Goal: Answer question/provide support: Share knowledge or assist other users

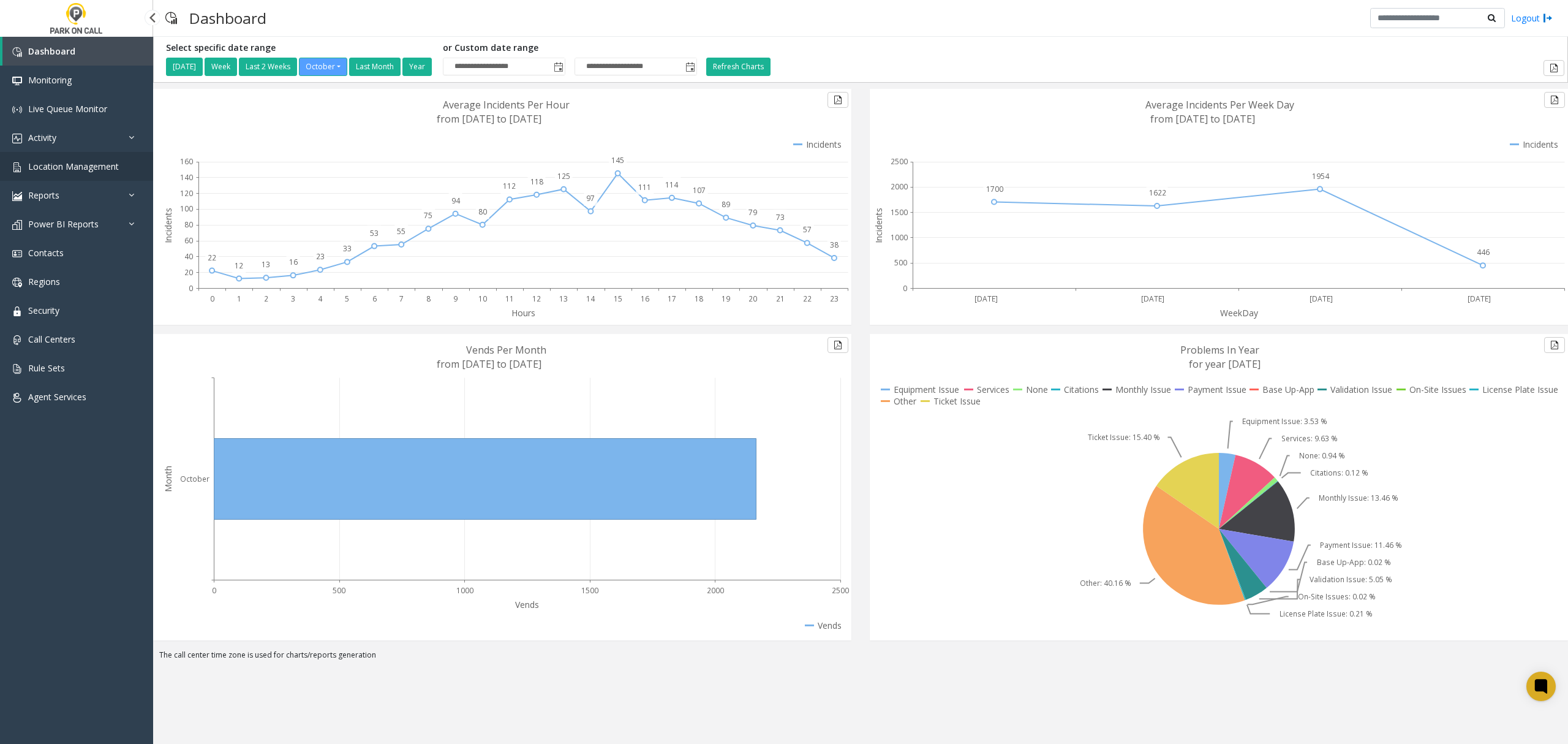
click at [65, 172] on link "Location Management" at bounding box center [76, 166] width 153 height 29
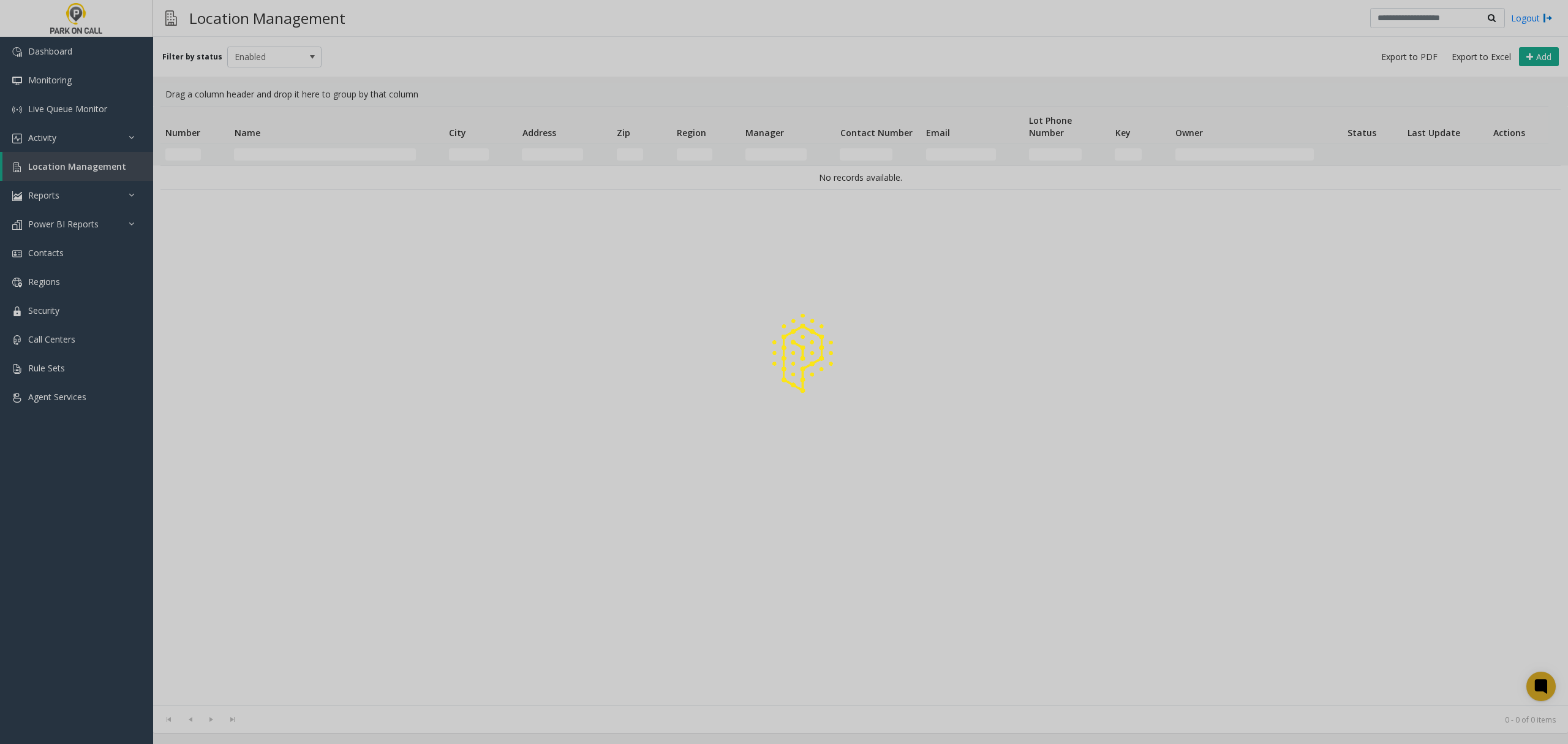
click at [52, 139] on div at bounding box center [784, 372] width 1568 height 744
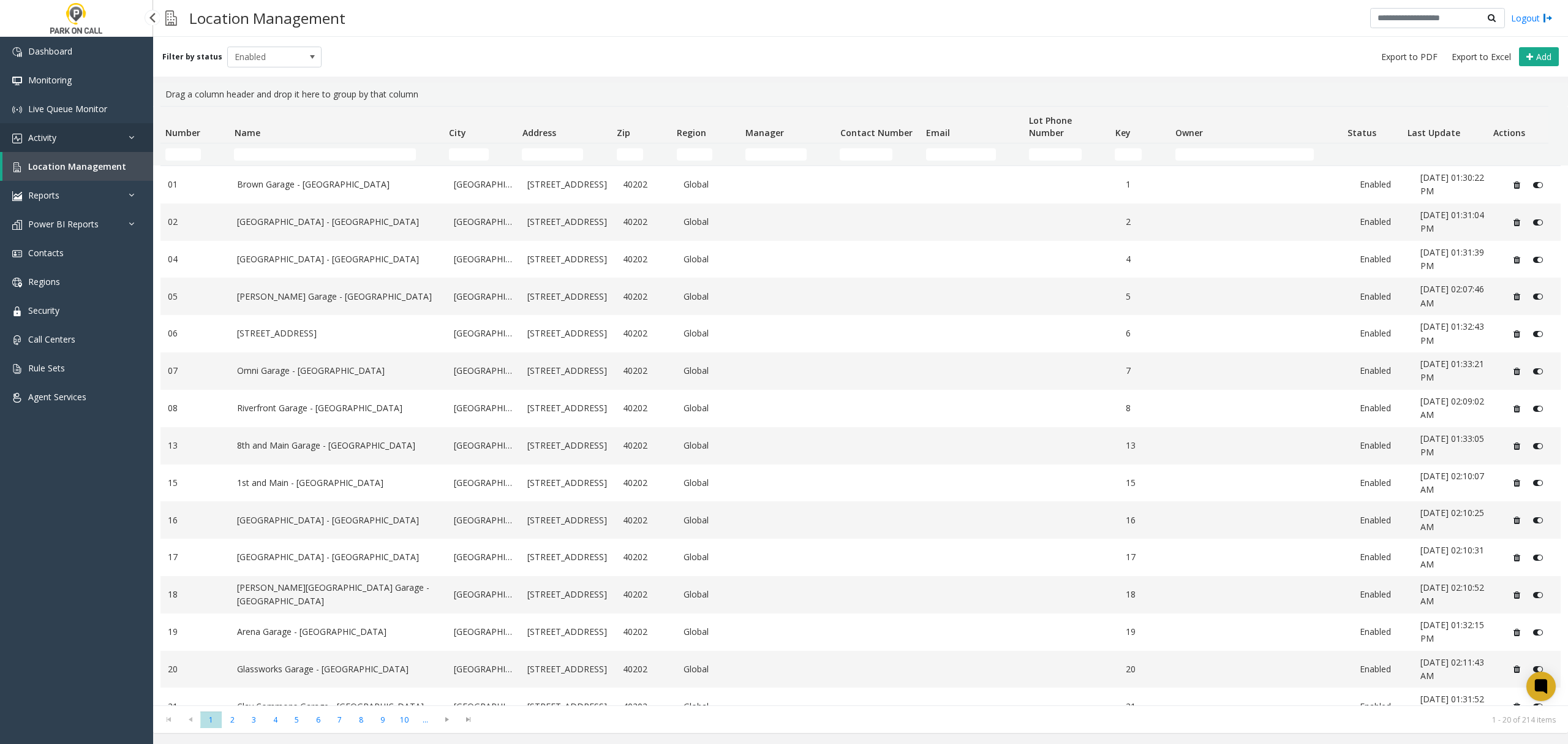
click at [36, 137] on span "Activity" at bounding box center [42, 137] width 28 height 11
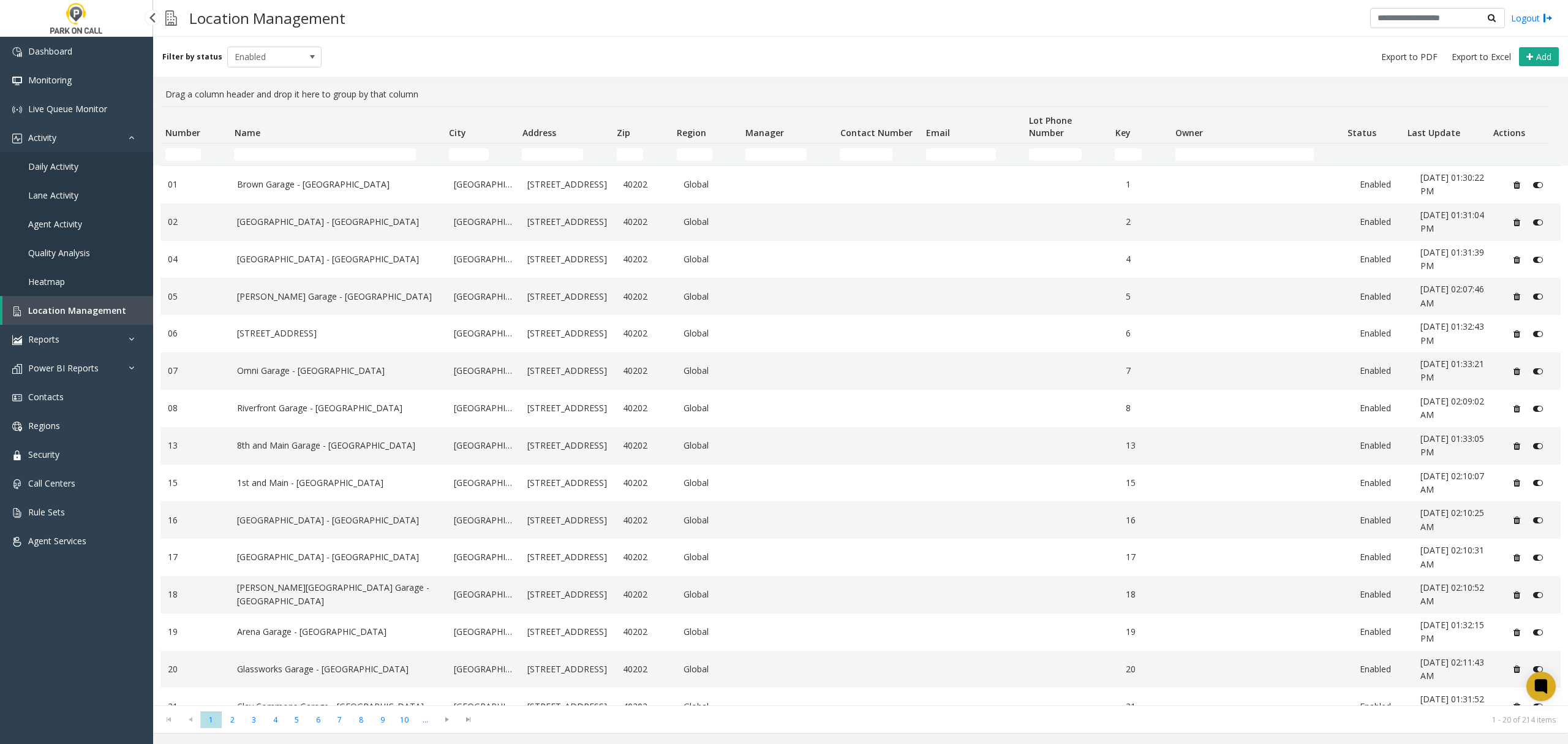
click at [60, 220] on span "Agent Activity" at bounding box center [55, 223] width 54 height 11
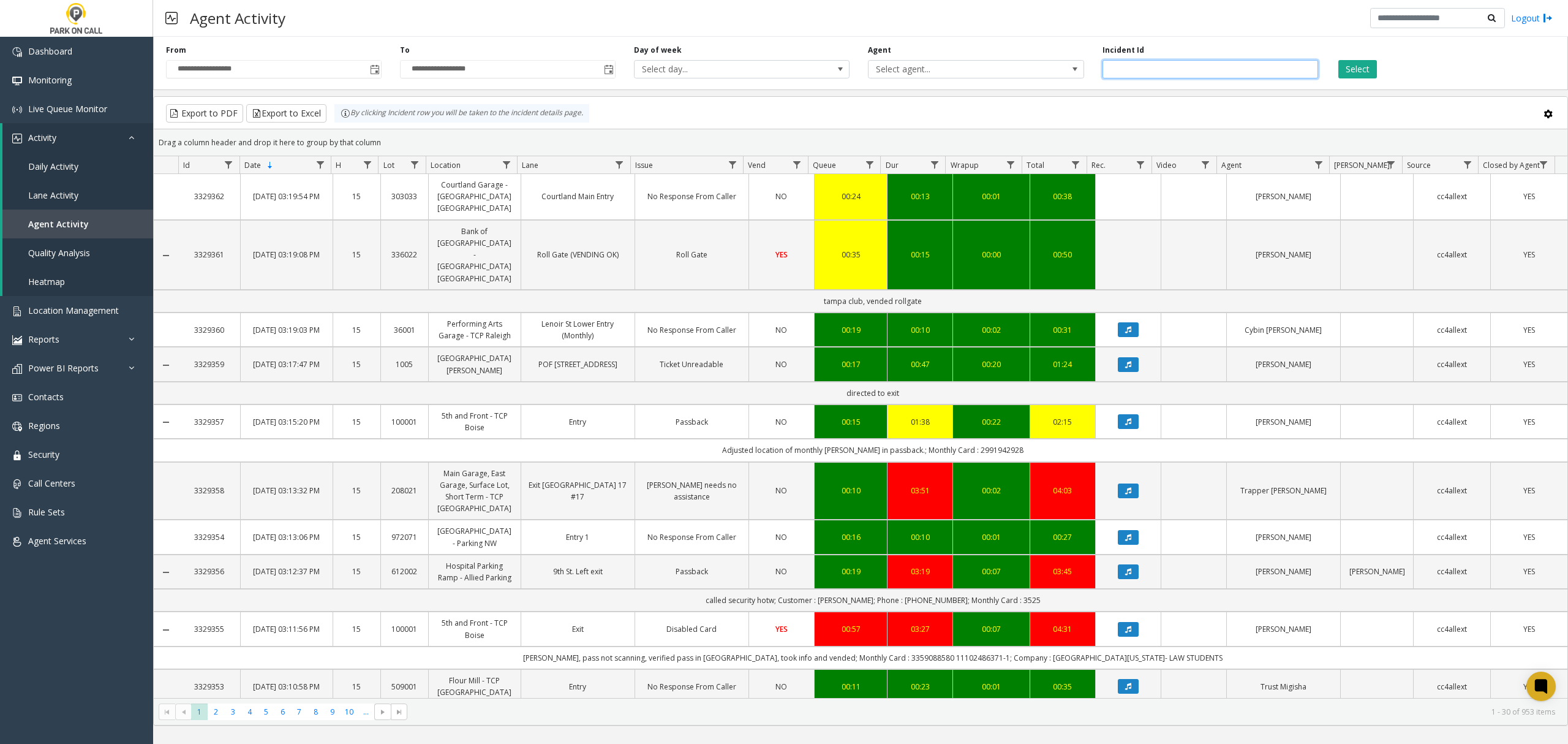
click at [1140, 73] on input "number" at bounding box center [1210, 69] width 216 height 18
paste input "*******"
type input "*******"
click at [1181, 67] on button "Select" at bounding box center [1358, 69] width 39 height 18
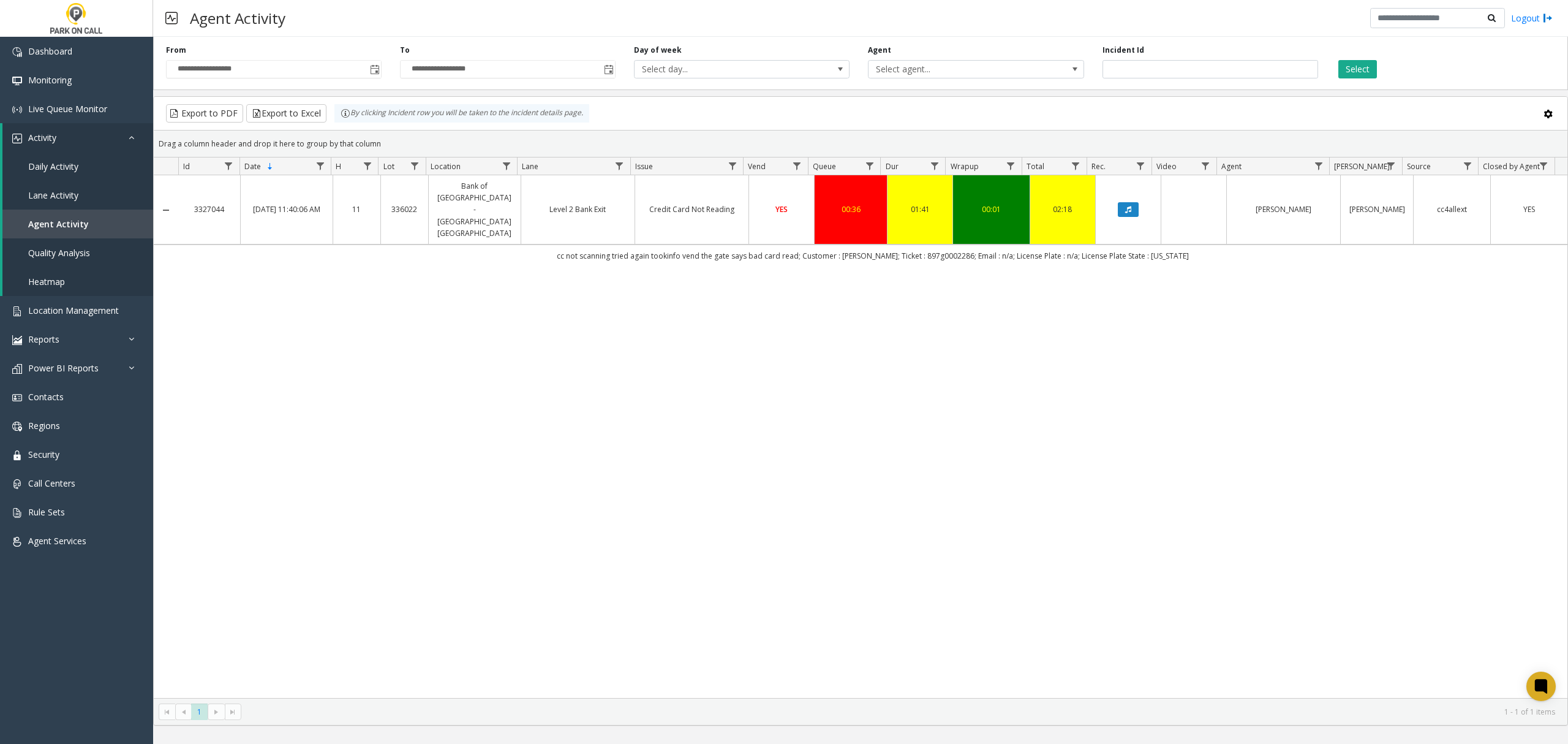
click at [709, 218] on td "Credit Card Not Reading" at bounding box center [691, 210] width 114 height 69
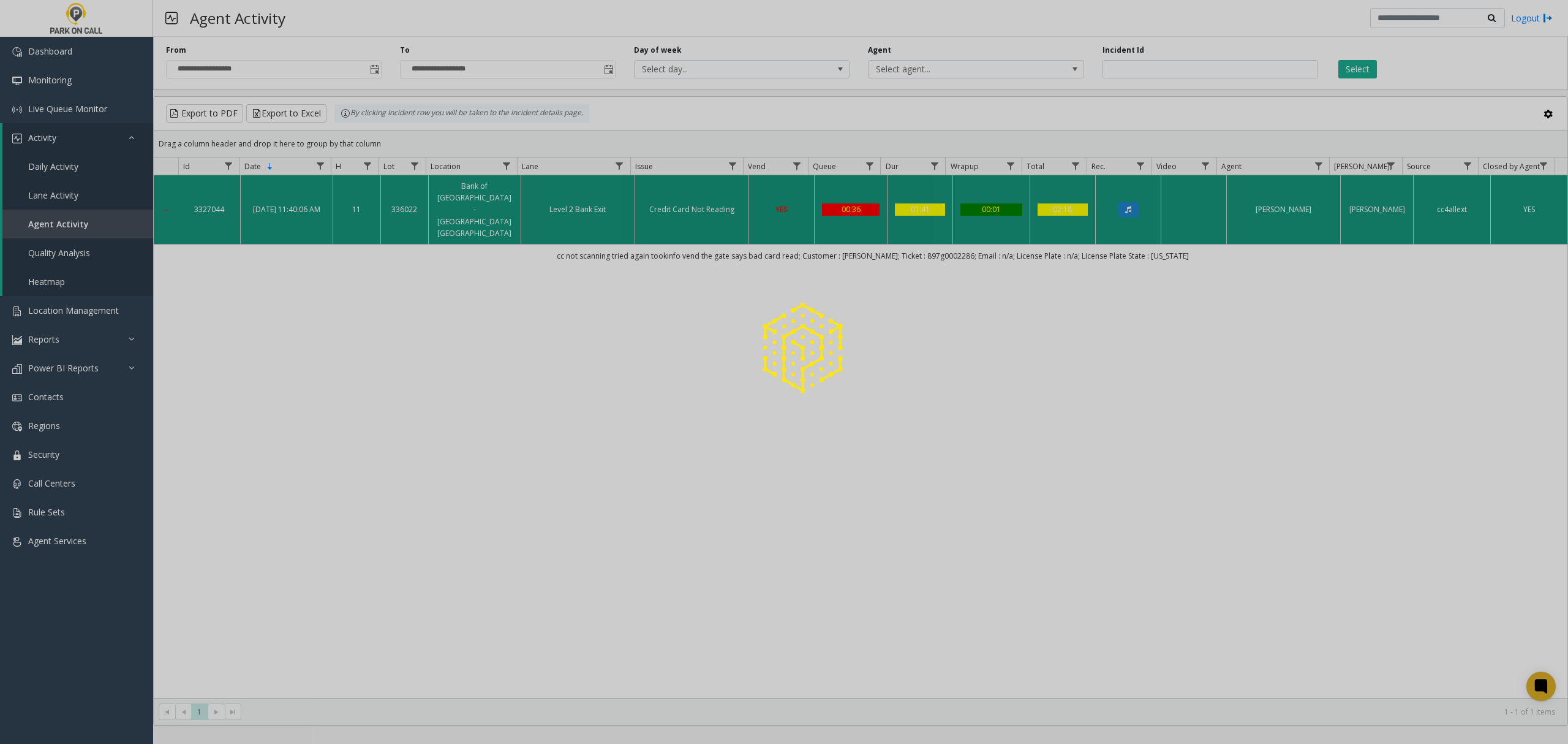
click at [709, 218] on div at bounding box center [784, 372] width 1568 height 744
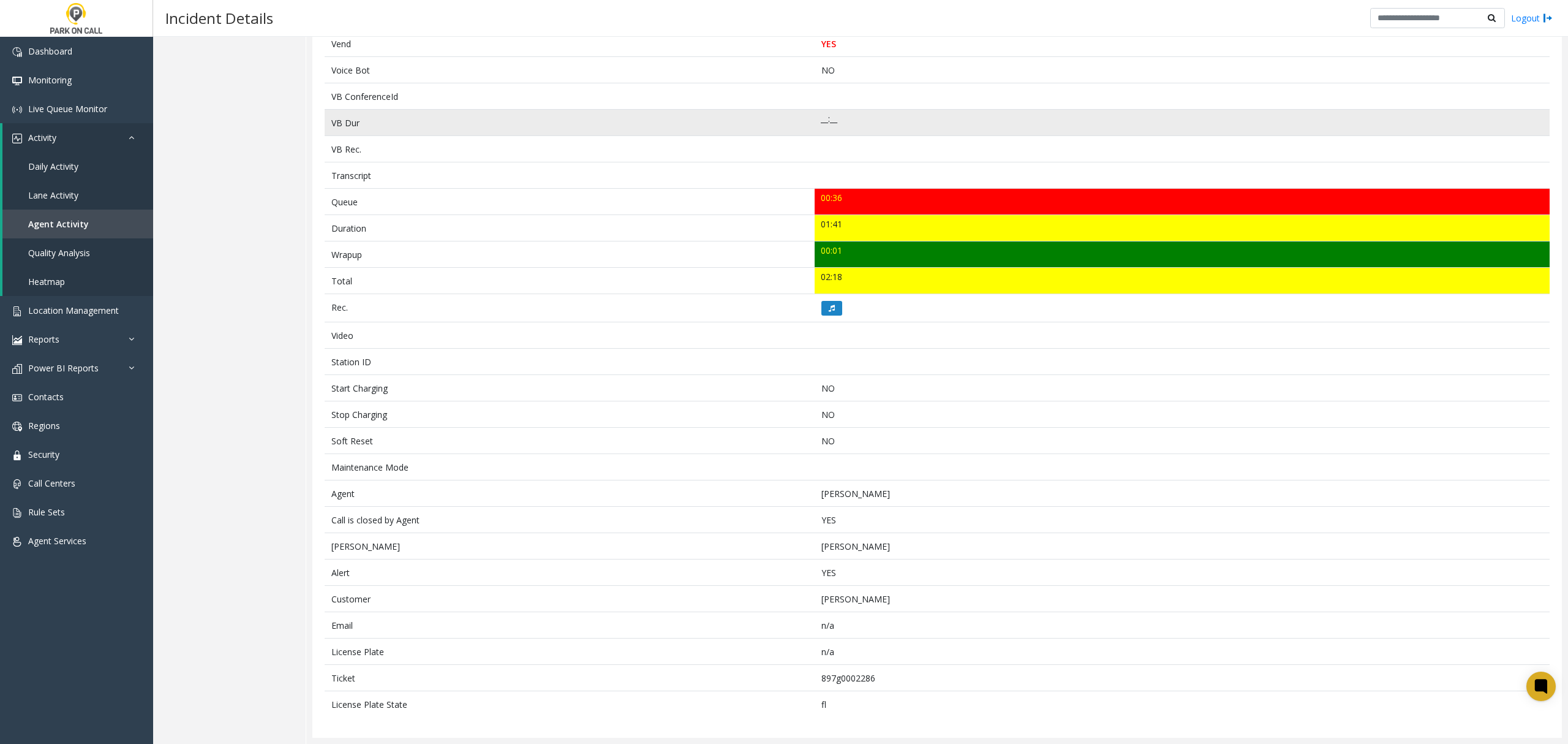
scroll to position [307, 0]
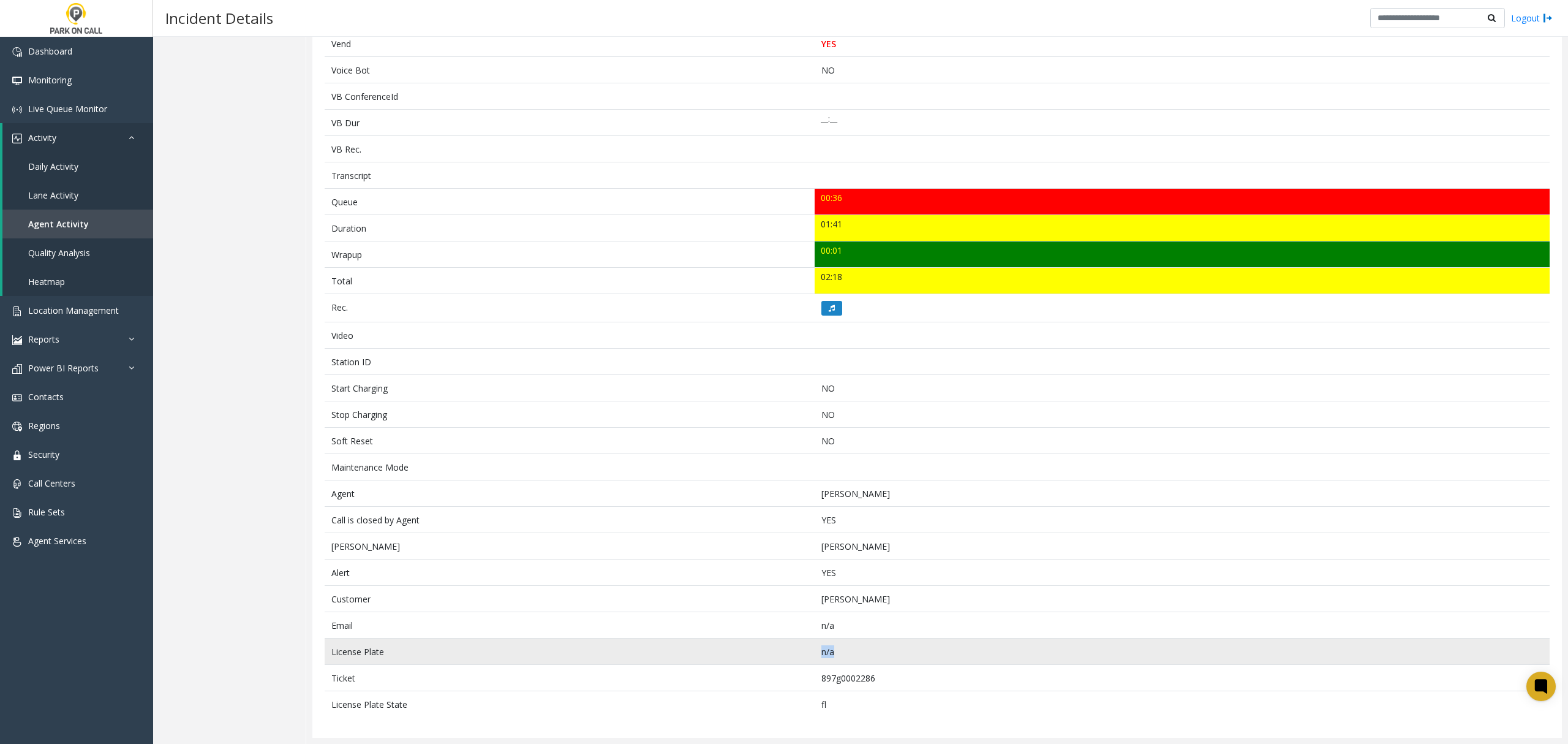
drag, startPoint x: 844, startPoint y: 652, endPoint x: 799, endPoint y: 658, distance: 45.4
click at [799, 658] on tr "License Plate n/a" at bounding box center [937, 651] width 1225 height 27
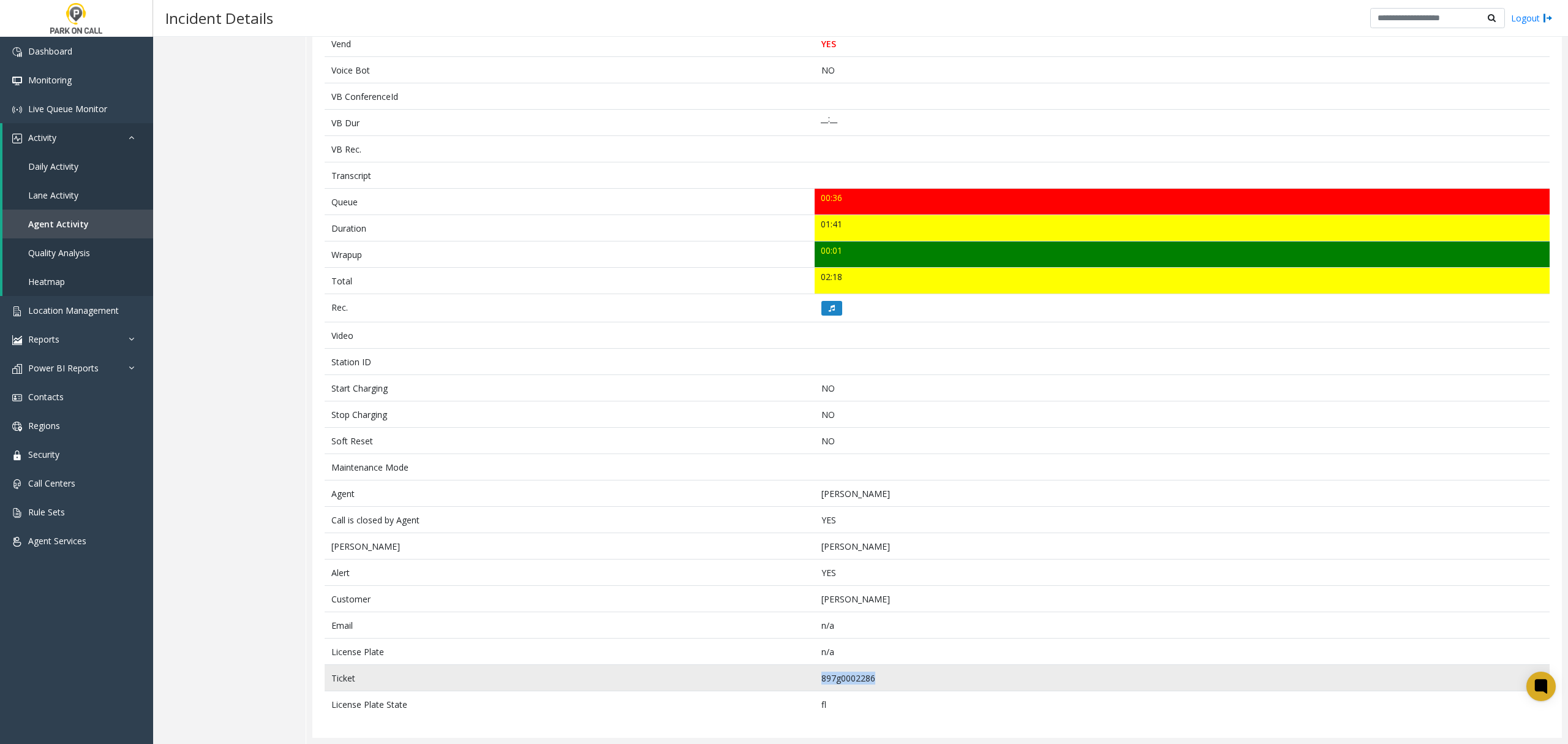
drag, startPoint x: 882, startPoint y: 678, endPoint x: 810, endPoint y: 677, distance: 72.0
click at [815, 675] on td "897g0002286" at bounding box center [1182, 678] width 735 height 27
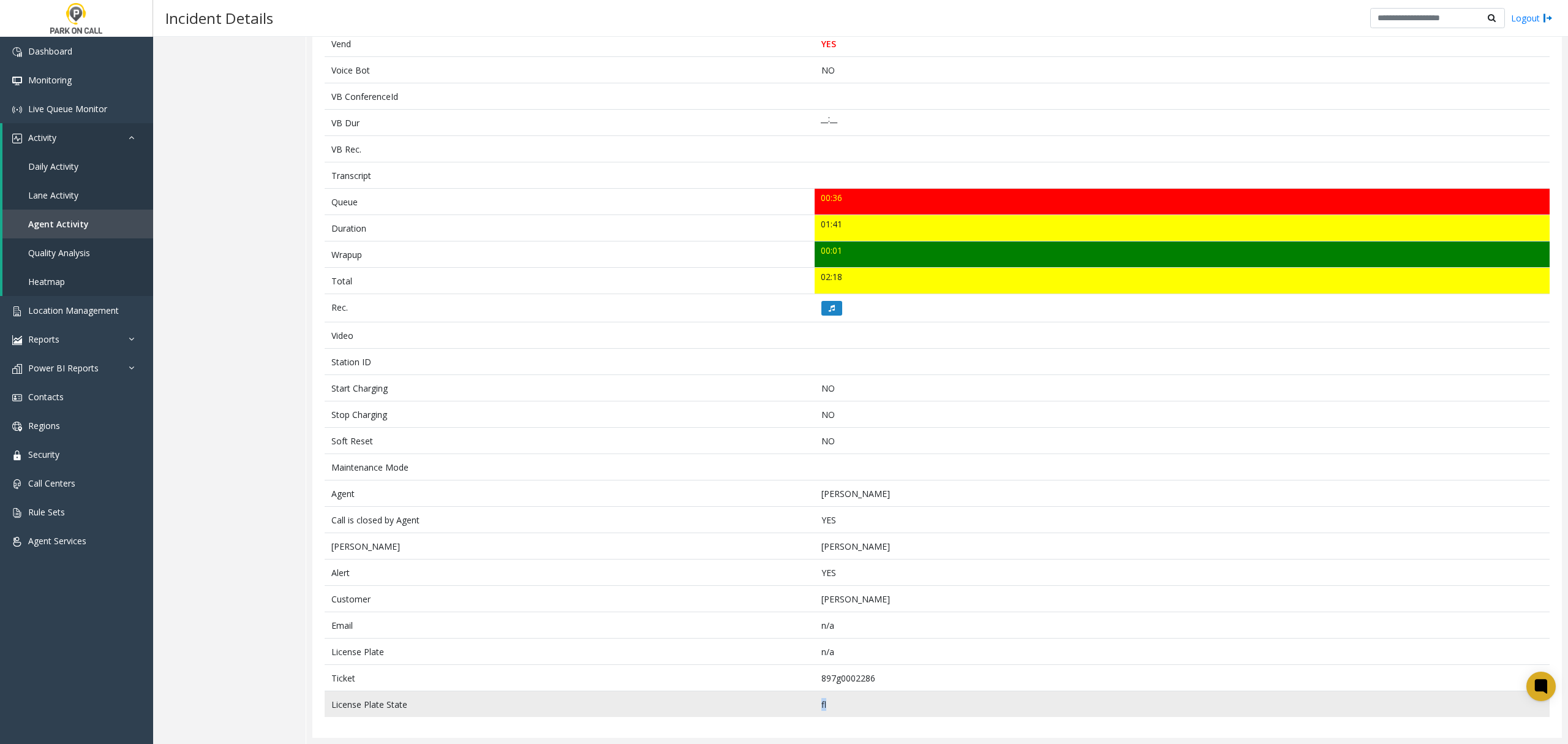
drag, startPoint x: 833, startPoint y: 704, endPoint x: 807, endPoint y: 702, distance: 26.1
click at [807, 702] on tr "License Plate State [US_STATE]" at bounding box center [937, 704] width 1225 height 27
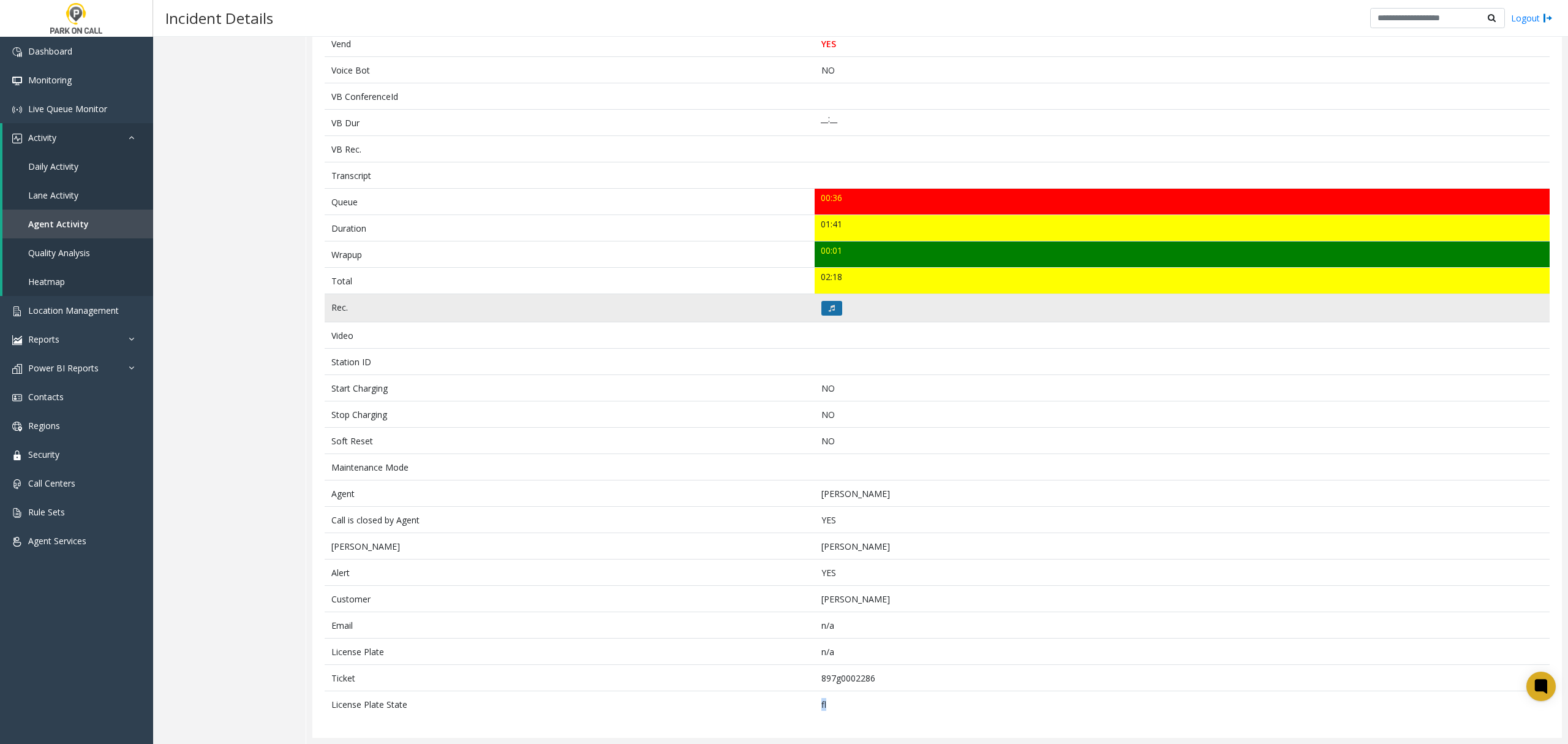
click at [829, 304] on icon at bounding box center [832, 308] width 6 height 8
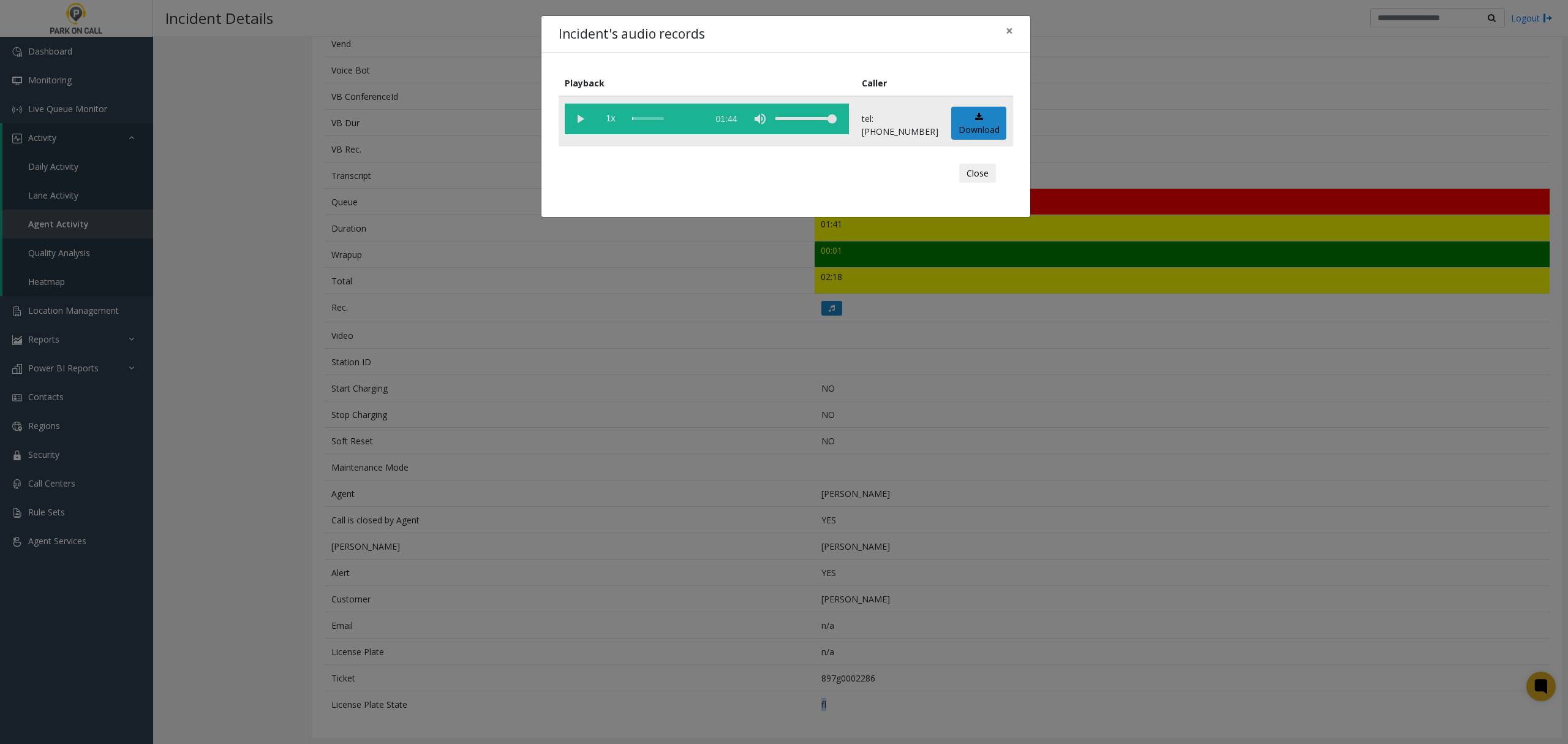
click at [576, 117] on vg-play-pause at bounding box center [580, 119] width 30 height 30
click at [582, 120] on vg-play-pause at bounding box center [580, 119] width 30 height 30
click at [1008, 30] on span "×" at bounding box center [1010, 30] width 8 height 18
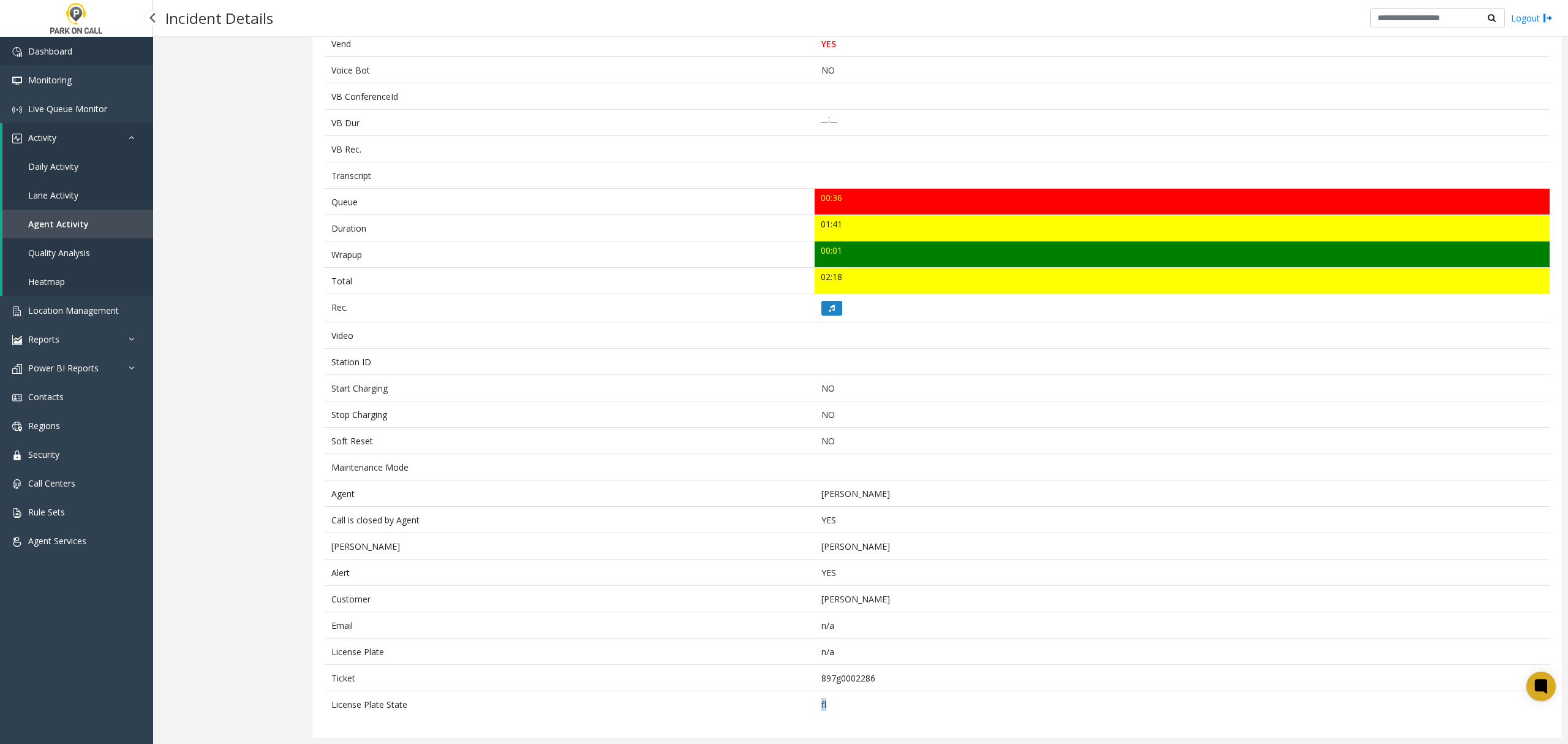
click at [52, 50] on span "Dashboard" at bounding box center [50, 50] width 44 height 11
